Goal: Obtain resource: Obtain resource

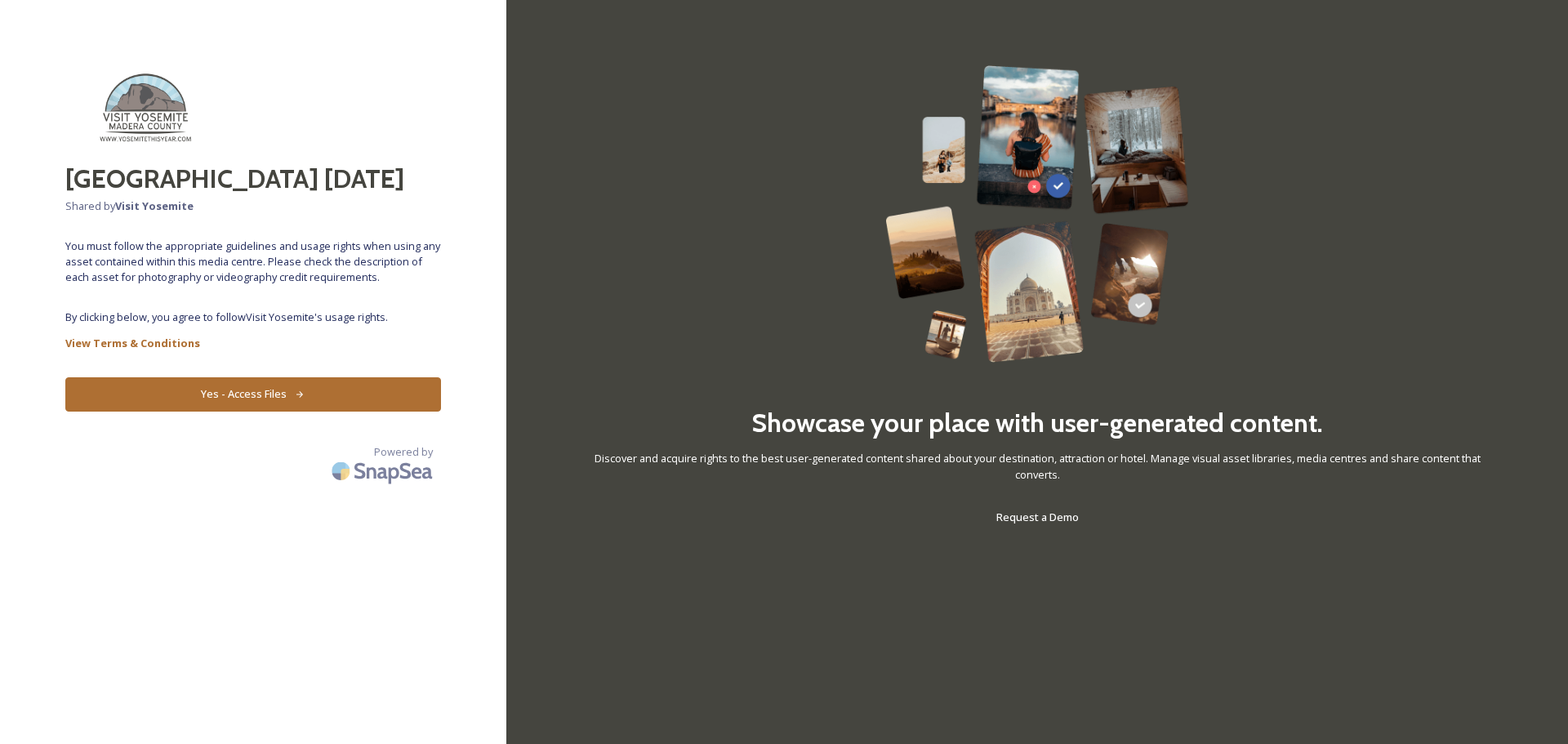
click at [242, 393] on button "Yes - Access Files" at bounding box center [253, 394] width 375 height 34
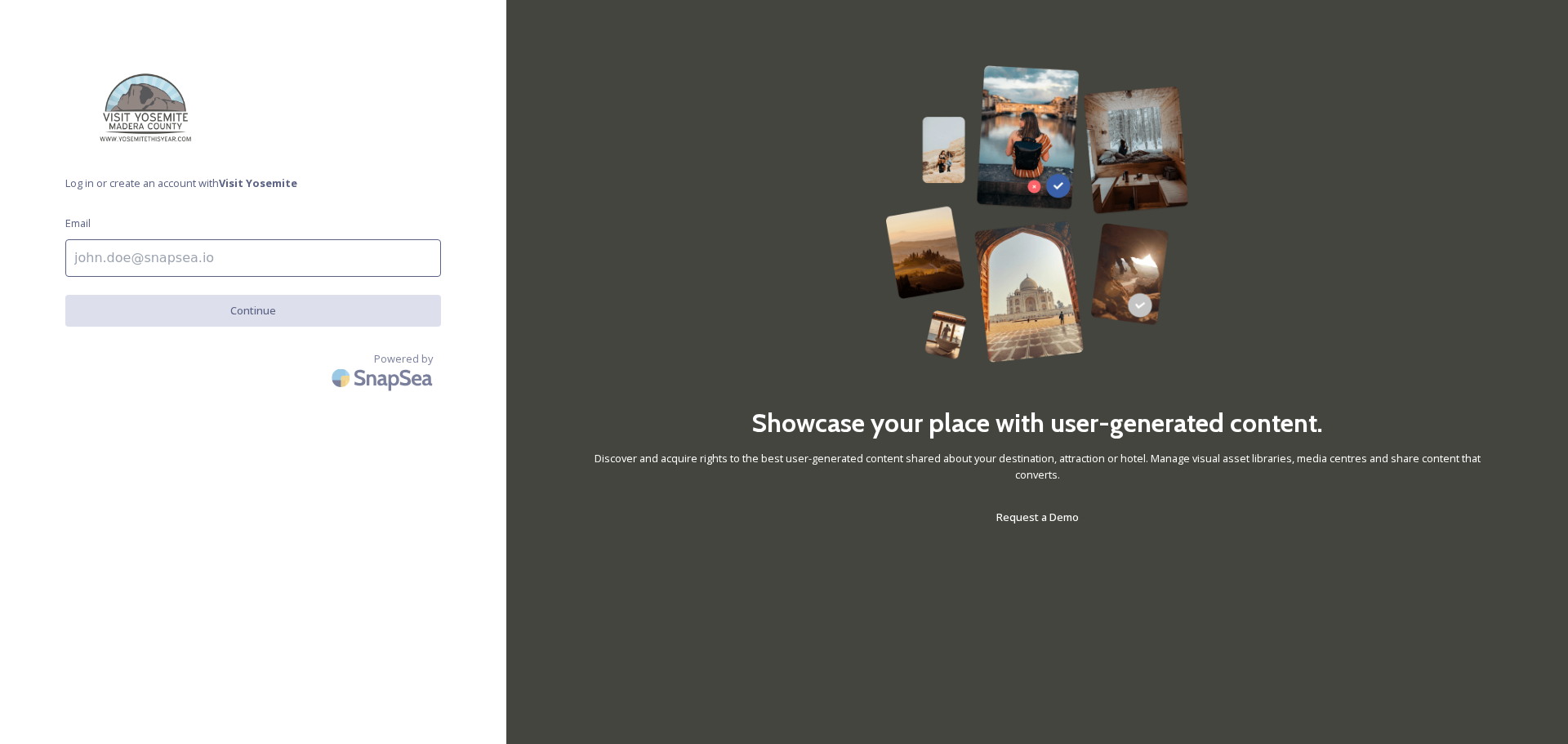
click at [212, 252] on input at bounding box center [253, 258] width 375 height 38
click at [426, 171] on div "Log in or create an account with Visit Yosemite Email Continue Powered by" at bounding box center [253, 372] width 507 height 614
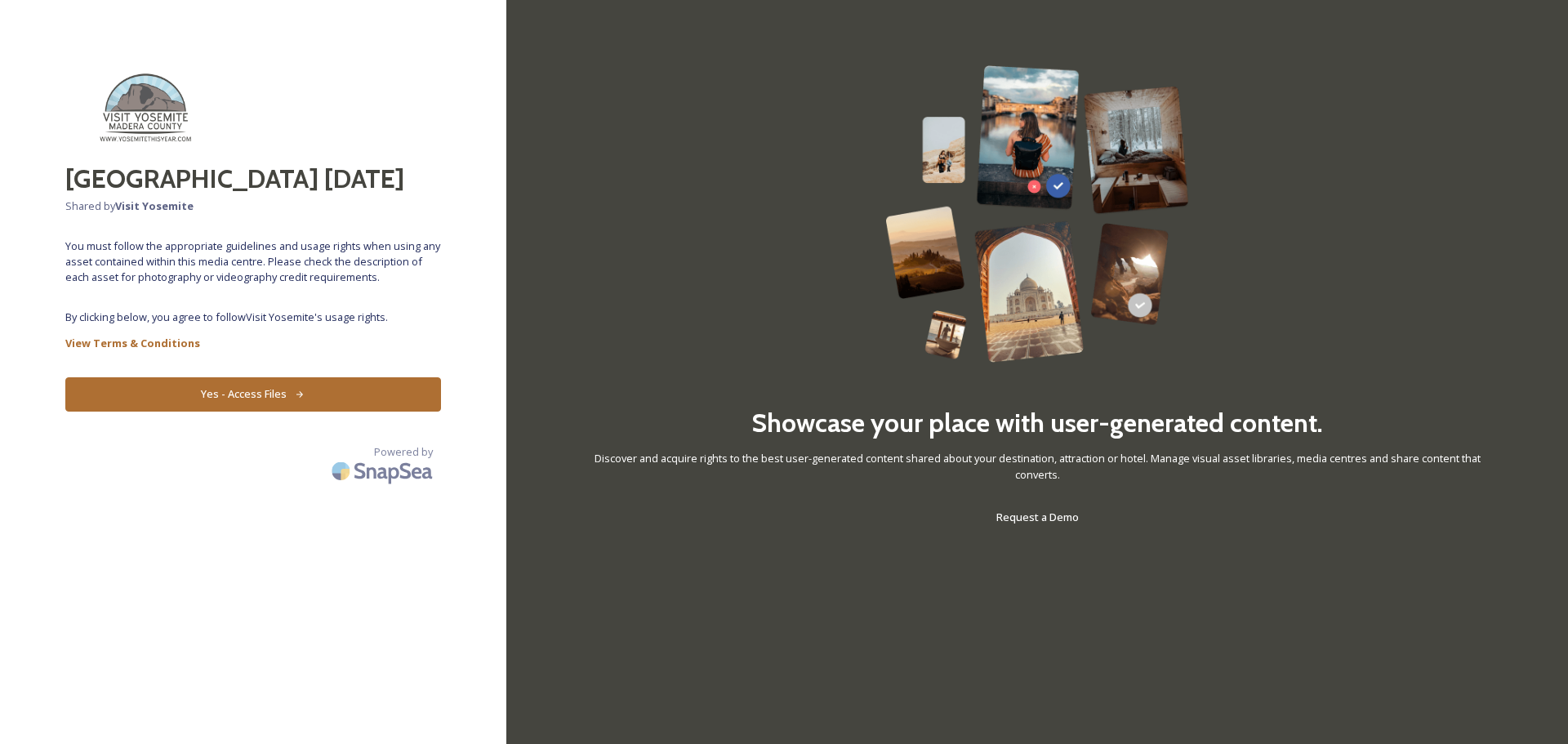
click at [213, 396] on button "Yes - Access Files" at bounding box center [253, 394] width 375 height 34
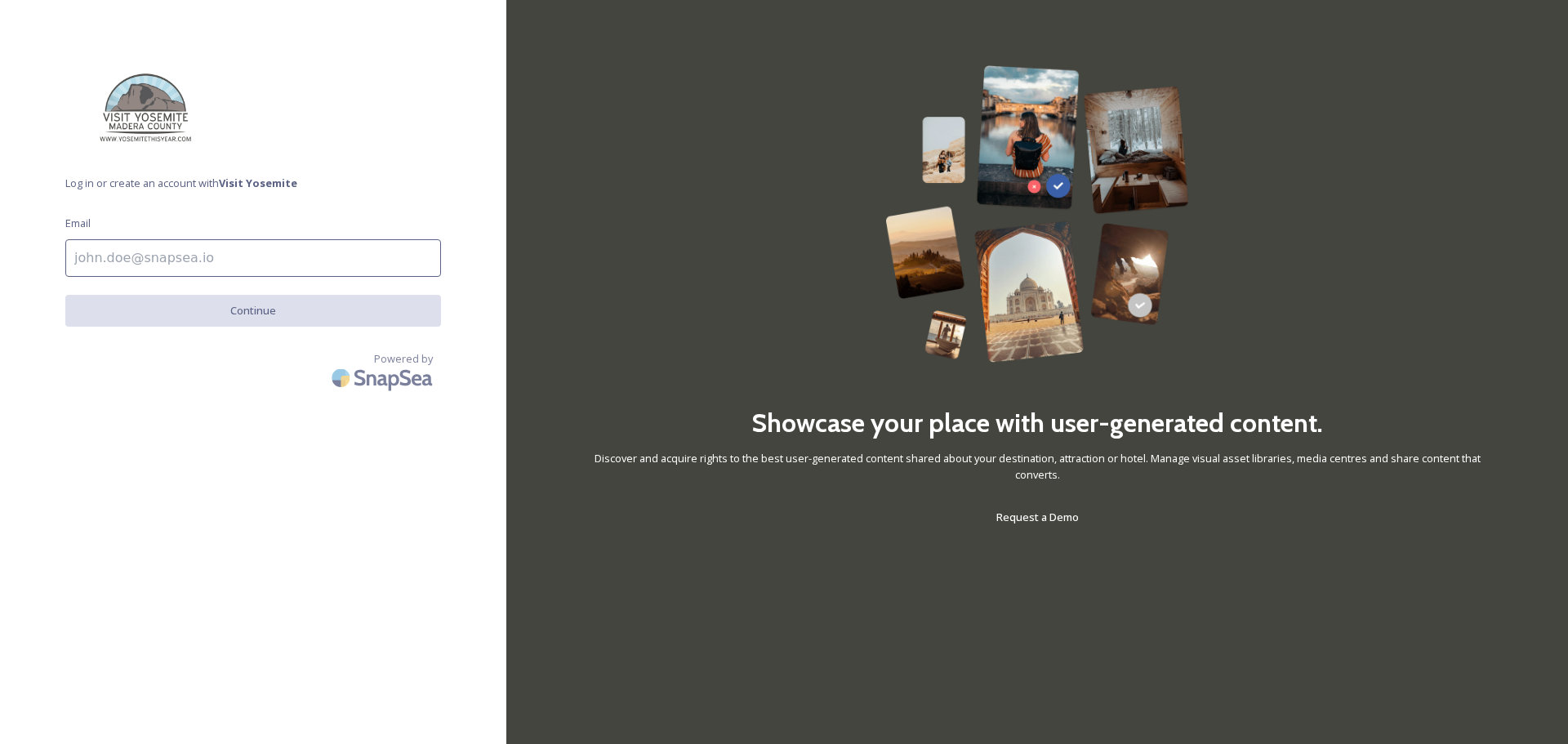
click at [211, 255] on input at bounding box center [253, 258] width 375 height 38
type input "aireland@nexstar.tv"
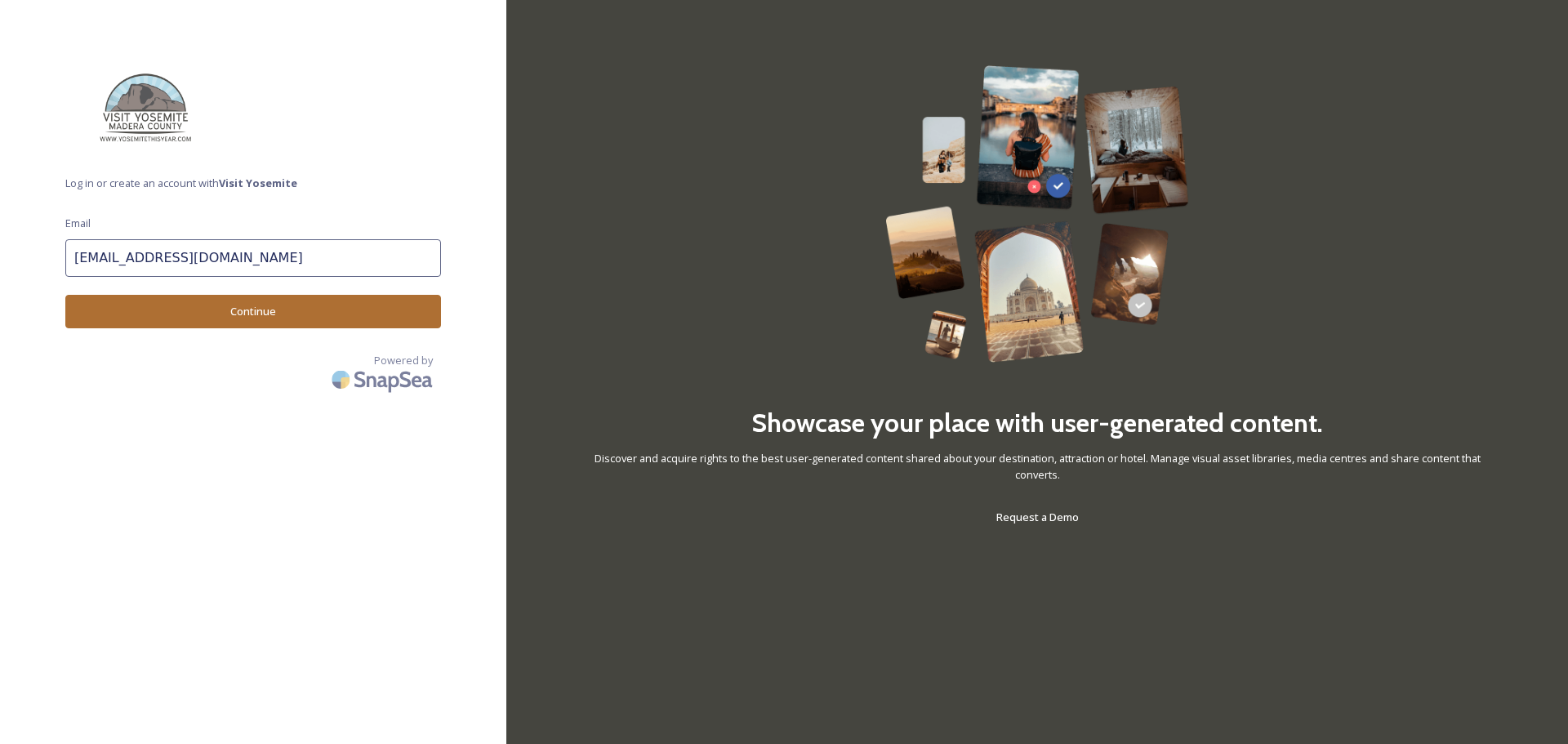
click at [206, 312] on button "Continue" at bounding box center [253, 312] width 375 height 34
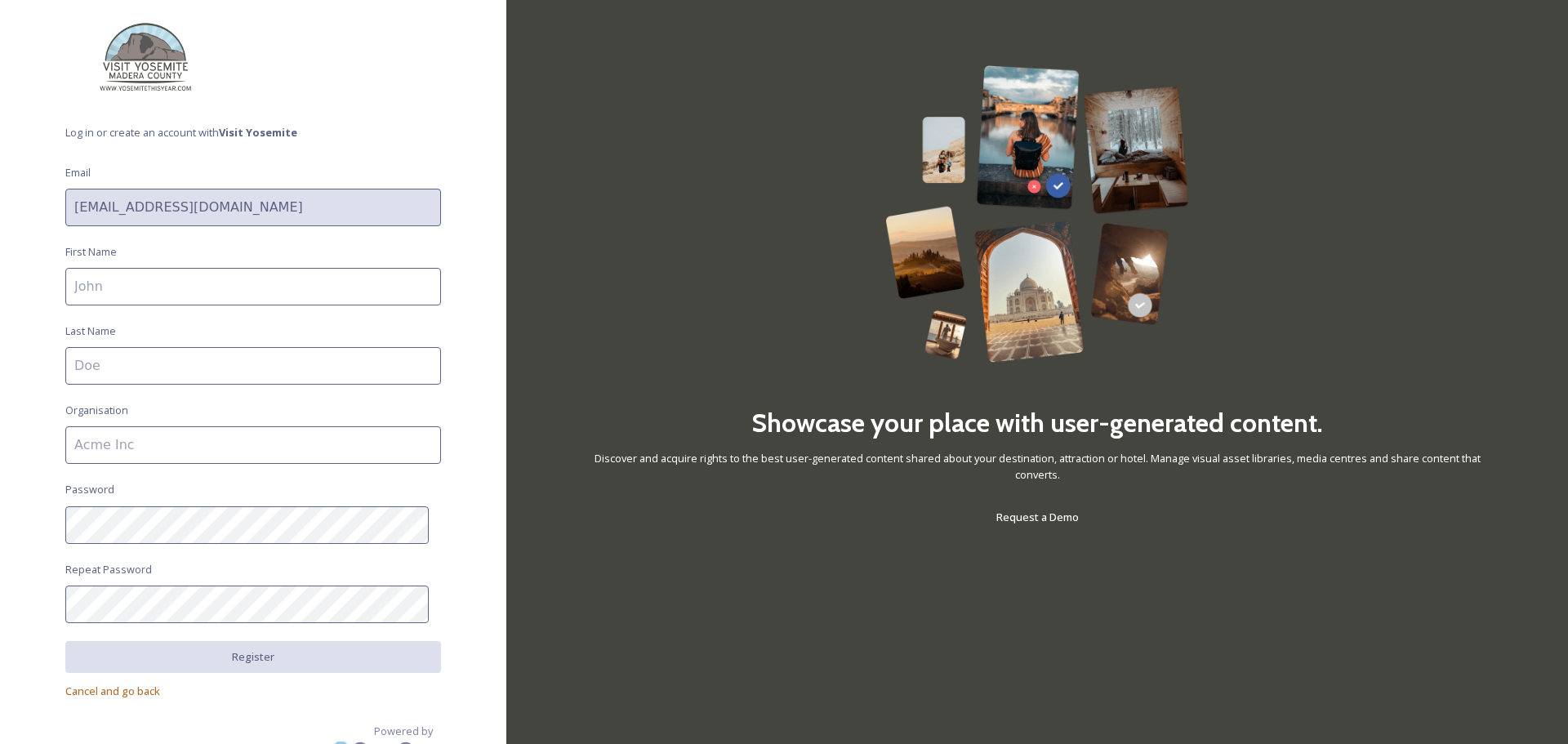
scroll to position [76, 0]
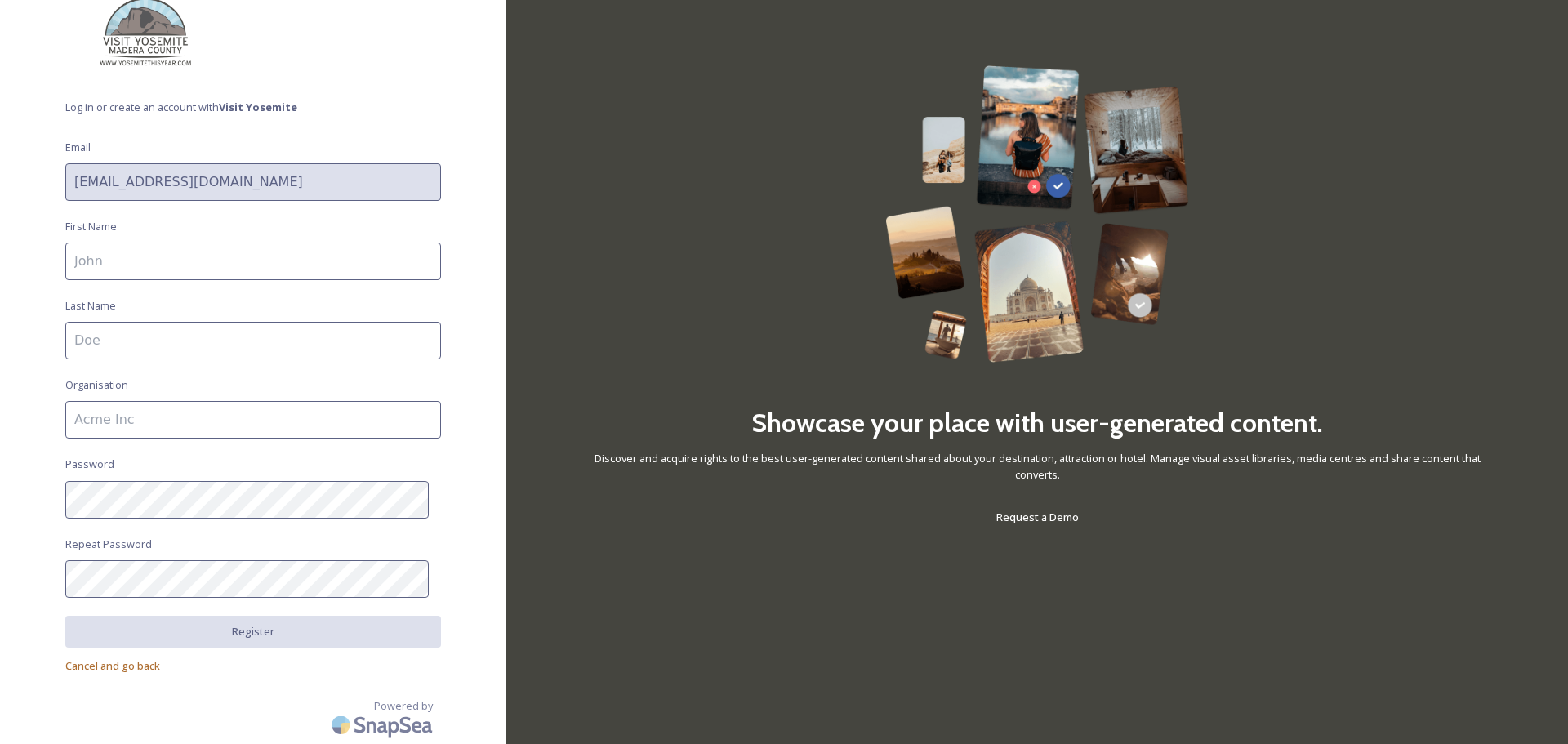
click at [181, 427] on input at bounding box center [253, 420] width 375 height 38
click at [450, 382] on div "Log in or create an account with Visit Yosemite Email aireland@nexstar.tv First…" at bounding box center [253, 296] width 507 height 614
